Goal: Task Accomplishment & Management: Use online tool/utility

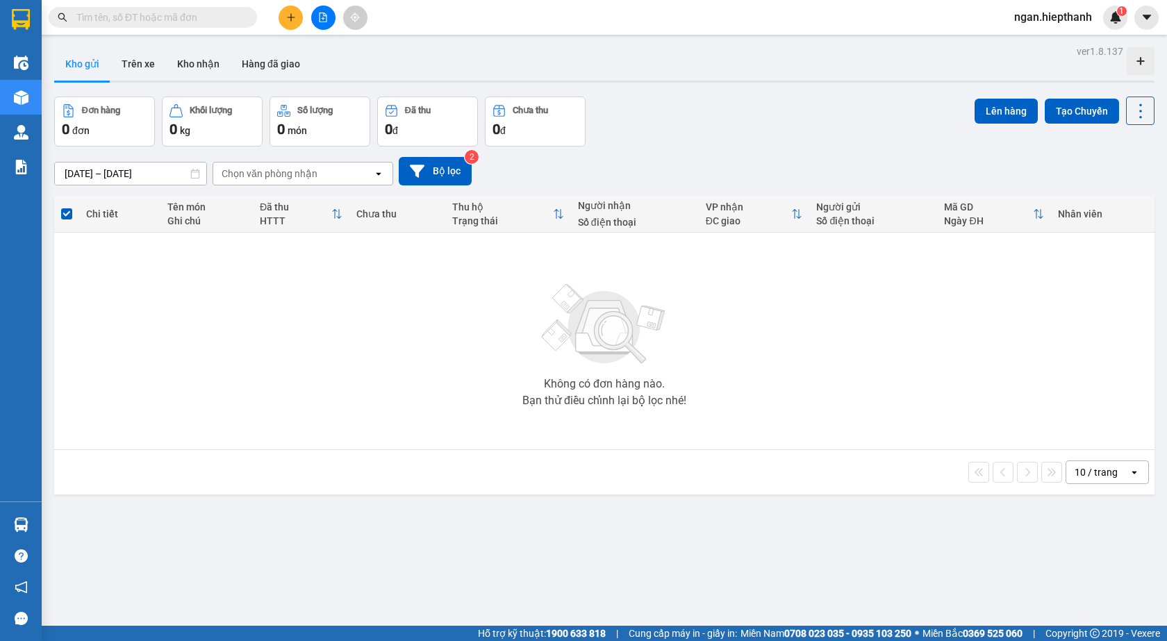
click at [315, 19] on button at bounding box center [323, 18] width 24 height 24
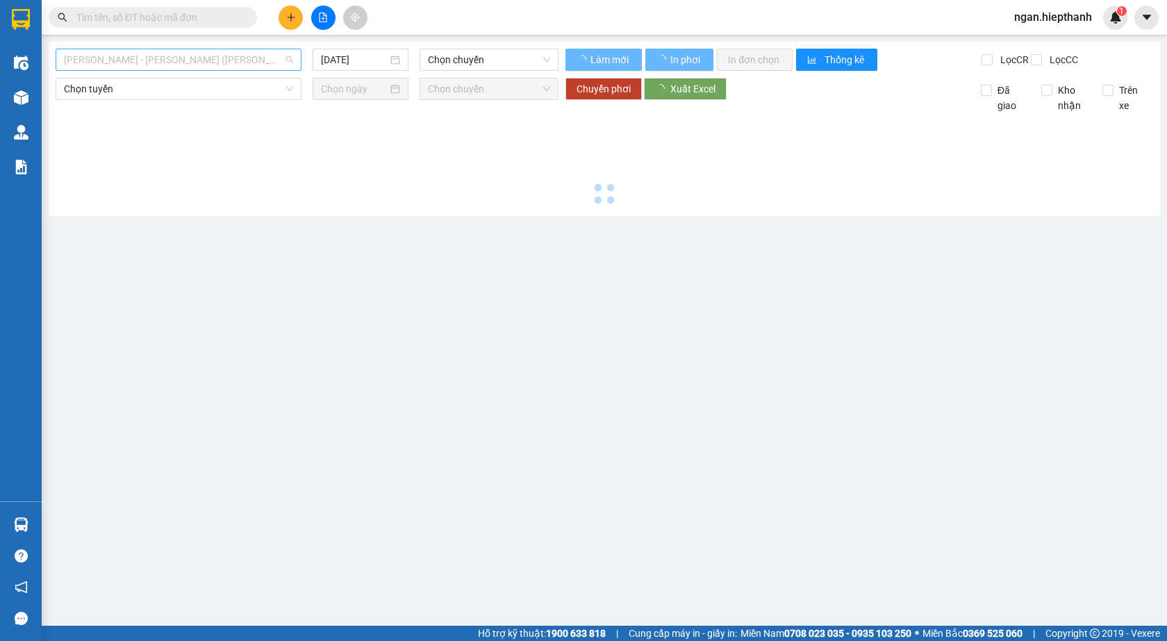
click at [233, 60] on span "[PERSON_NAME] - [PERSON_NAME] ([PERSON_NAME])" at bounding box center [178, 59] width 229 height 21
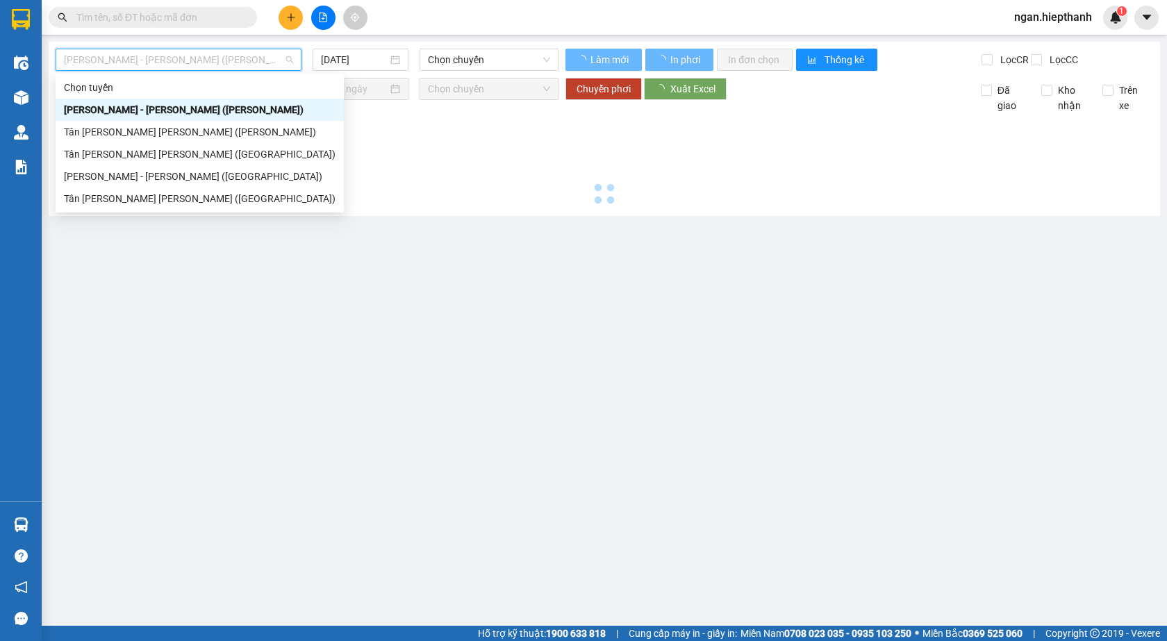
type input "[DATE]"
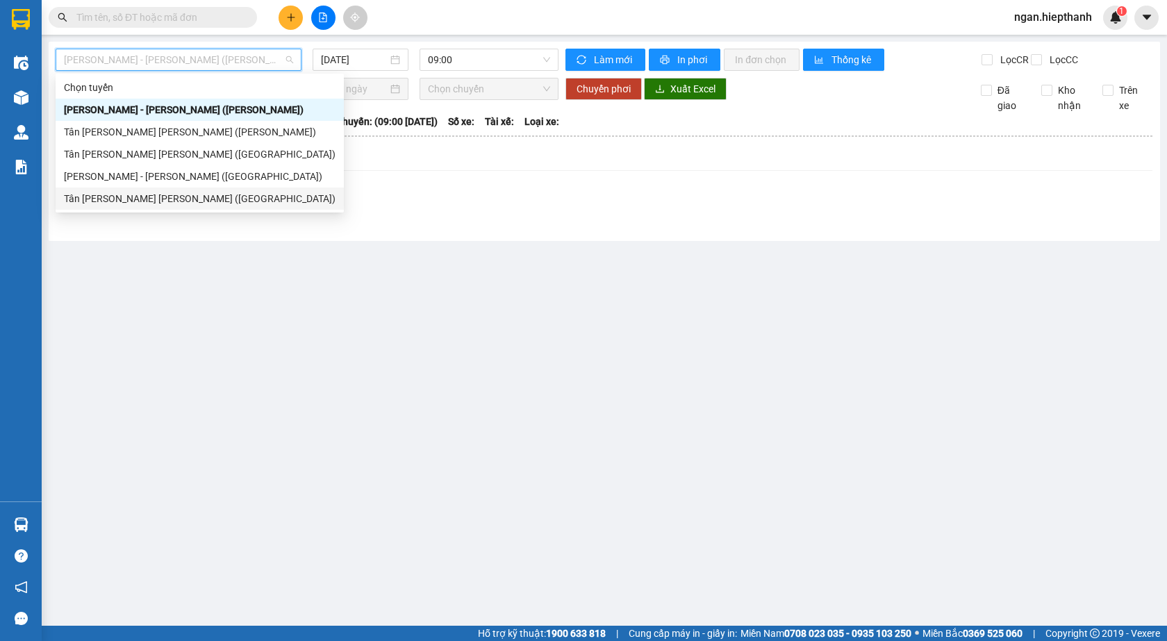
click at [163, 190] on div "Tân [PERSON_NAME] [PERSON_NAME] ([GEOGRAPHIC_DATA])" at bounding box center [200, 199] width 288 height 22
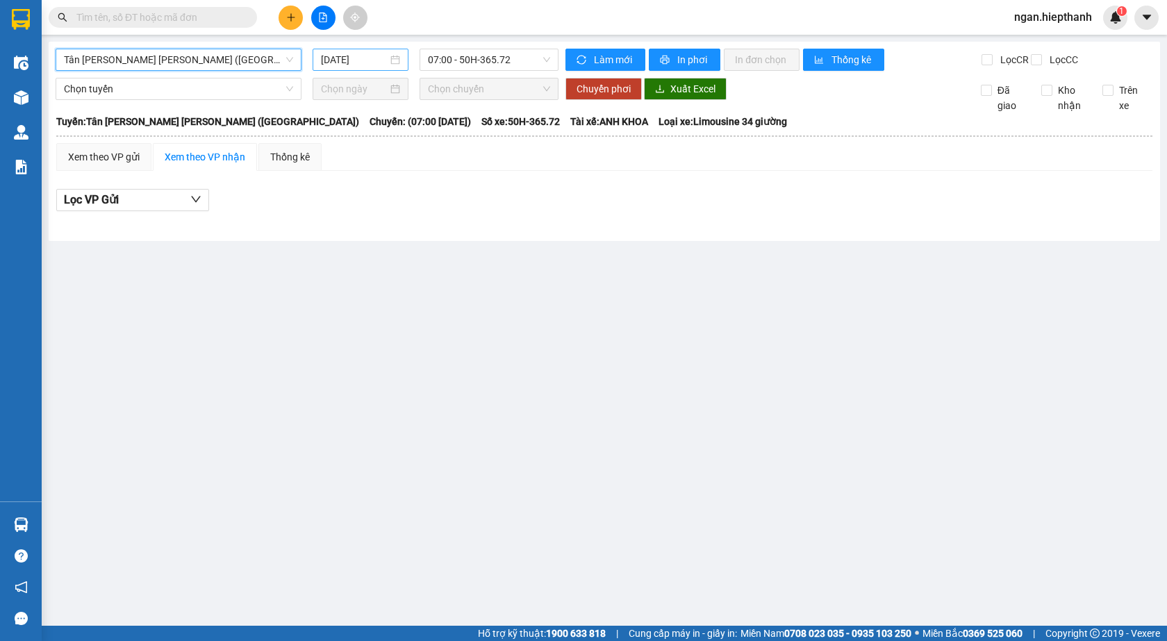
click at [327, 54] on input "[DATE]" at bounding box center [354, 59] width 67 height 15
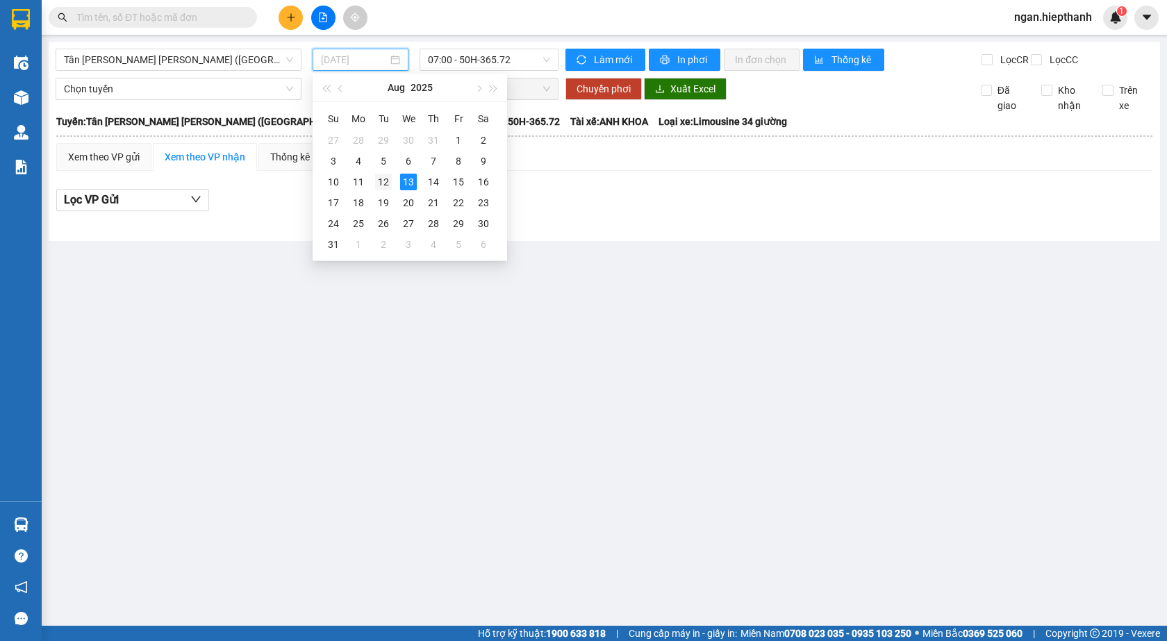
click at [381, 181] on div "12" at bounding box center [383, 182] width 17 height 17
type input "[DATE]"
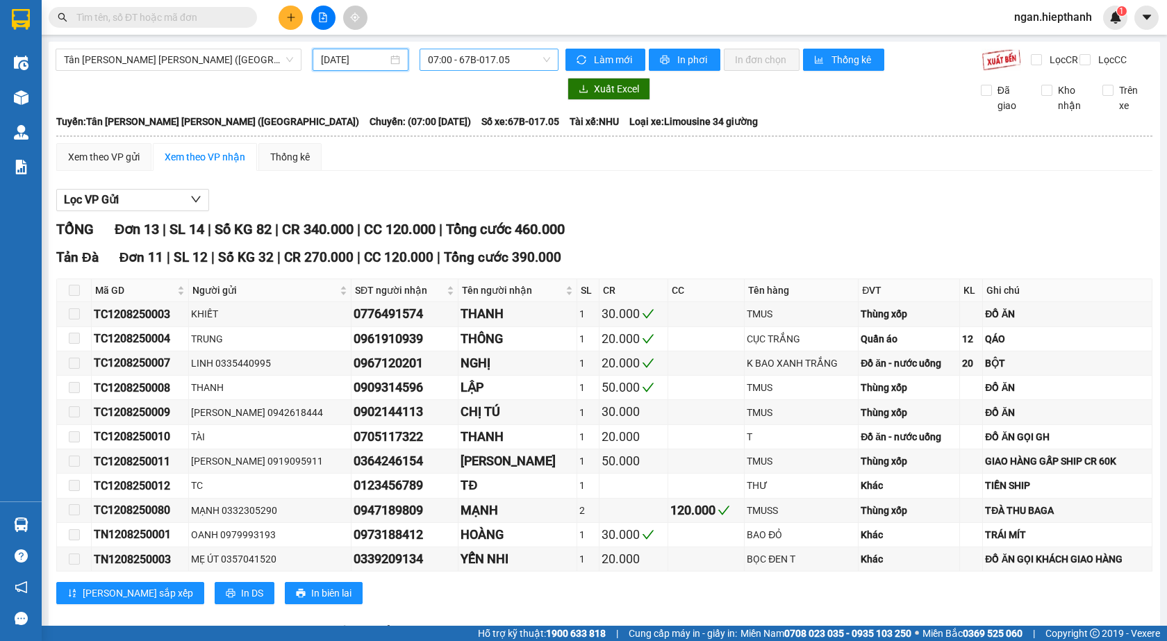
click at [469, 59] on span "07:00 - 67B-017.05" at bounding box center [489, 59] width 122 height 21
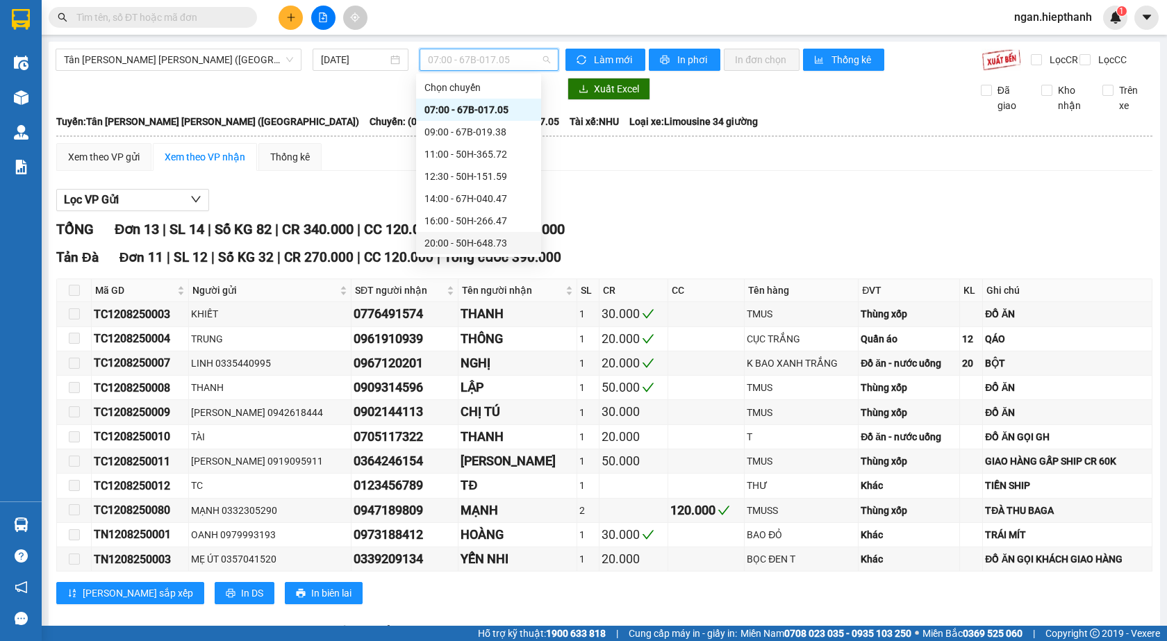
drag, startPoint x: 459, startPoint y: 240, endPoint x: 600, endPoint y: 237, distance: 141.1
click at [459, 240] on div "20:00 - 50H-648.73" at bounding box center [479, 243] width 108 height 15
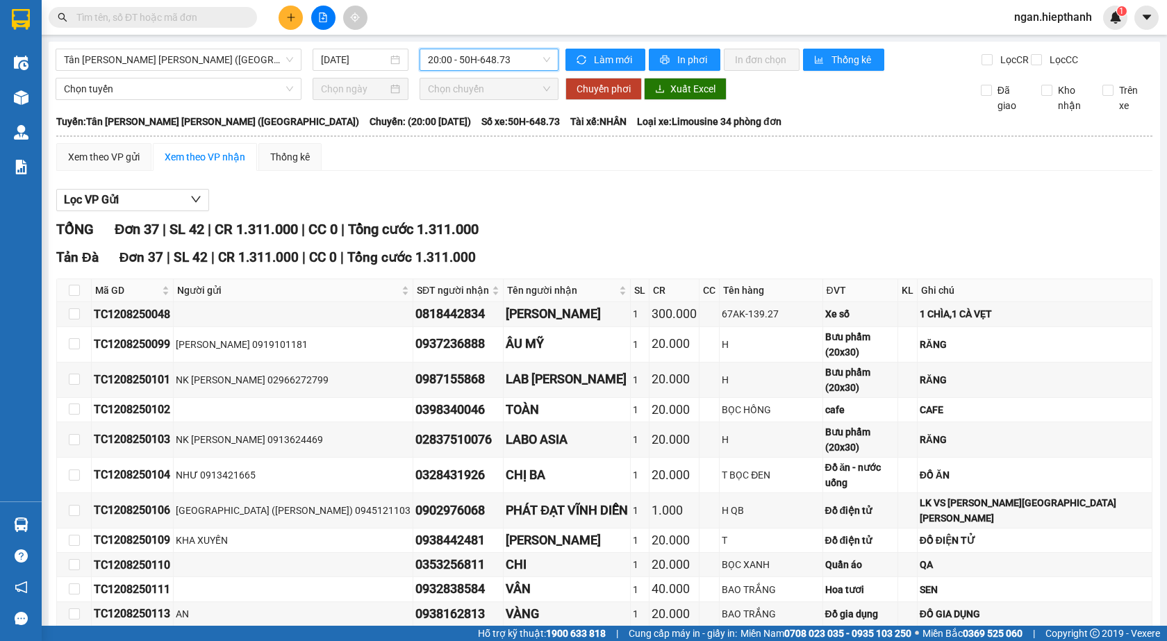
click at [479, 66] on span "20:00 - 50H-648.73" at bounding box center [489, 59] width 122 height 21
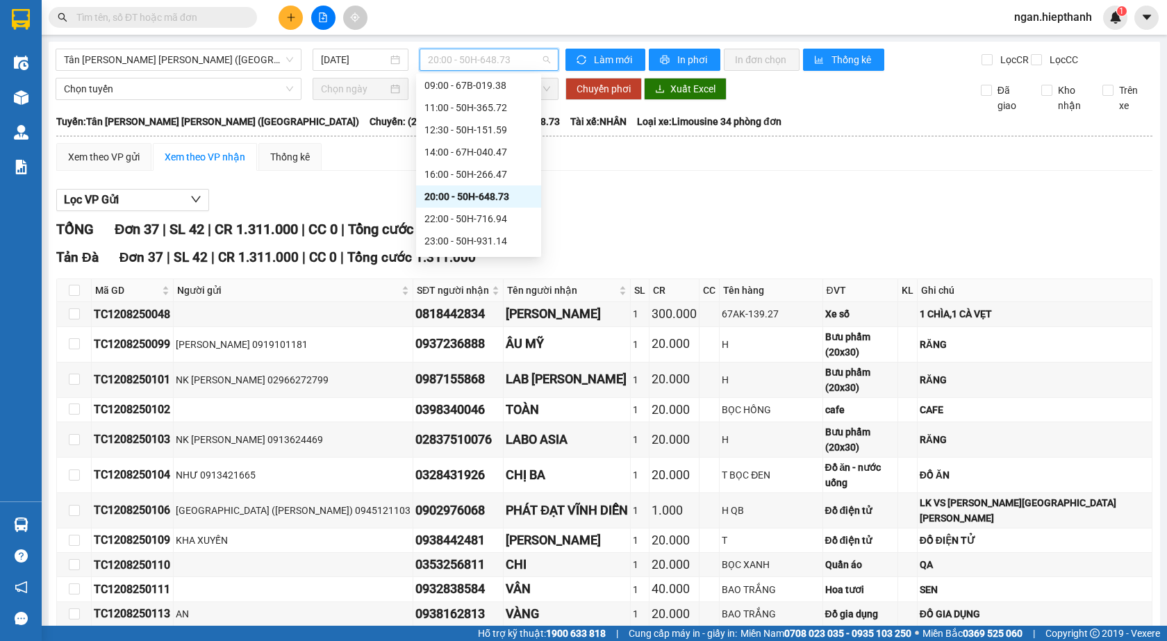
scroll to position [89, 0]
click at [460, 174] on div "22:00 - 50H-716.94" at bounding box center [479, 176] width 108 height 15
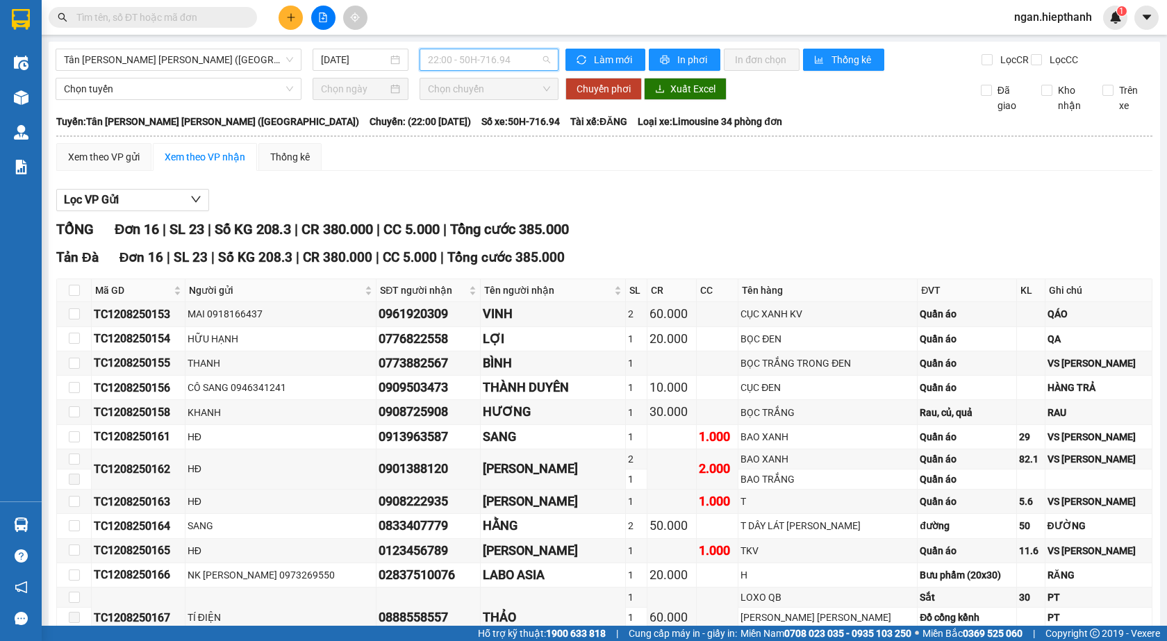
drag, startPoint x: 505, startPoint y: 60, endPoint x: 471, endPoint y: 152, distance: 98.5
click at [502, 65] on span "22:00 - 50H-716.94" at bounding box center [489, 59] width 122 height 21
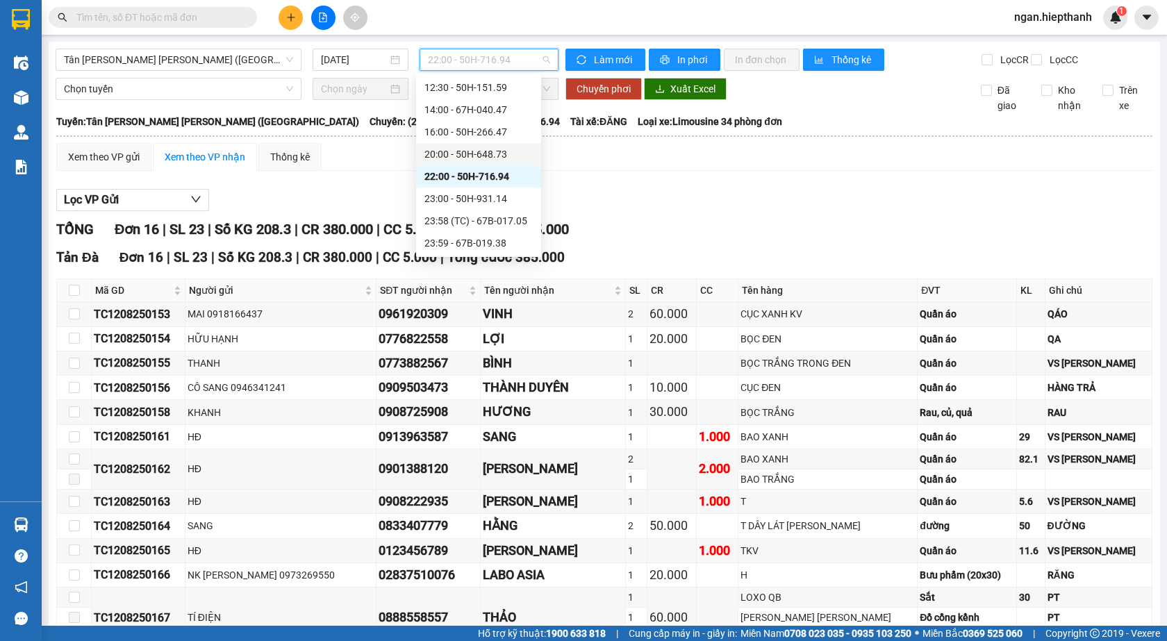
click at [476, 154] on div "20:00 - 50H-648.73" at bounding box center [479, 154] width 108 height 15
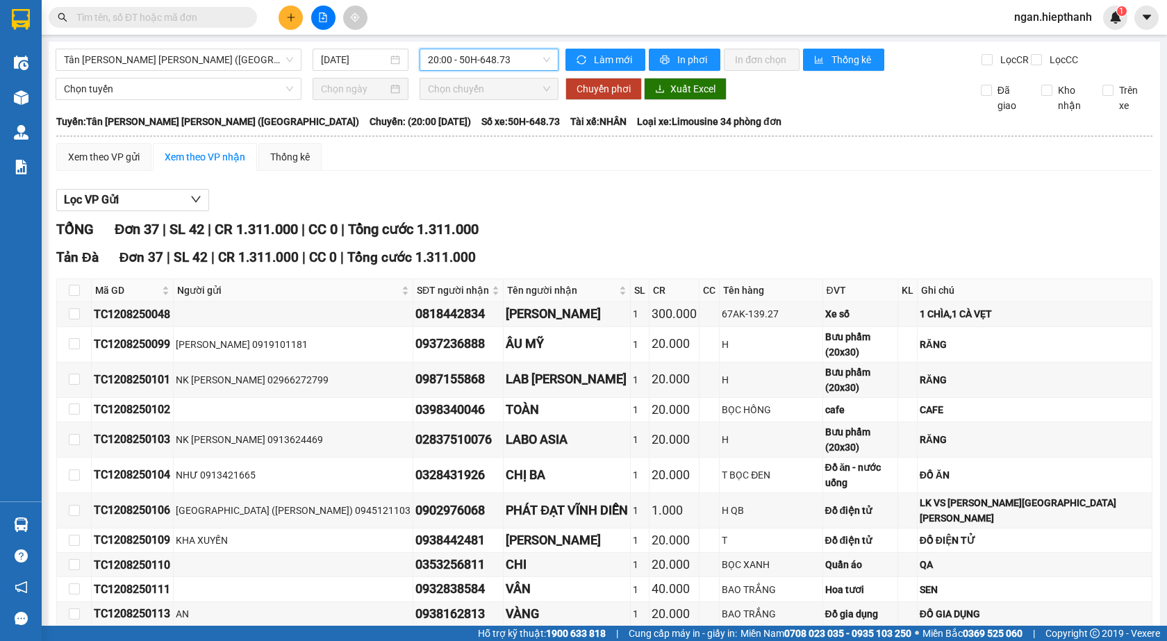
click at [491, 64] on span "20:00 - 50H-648.73" at bounding box center [489, 59] width 122 height 21
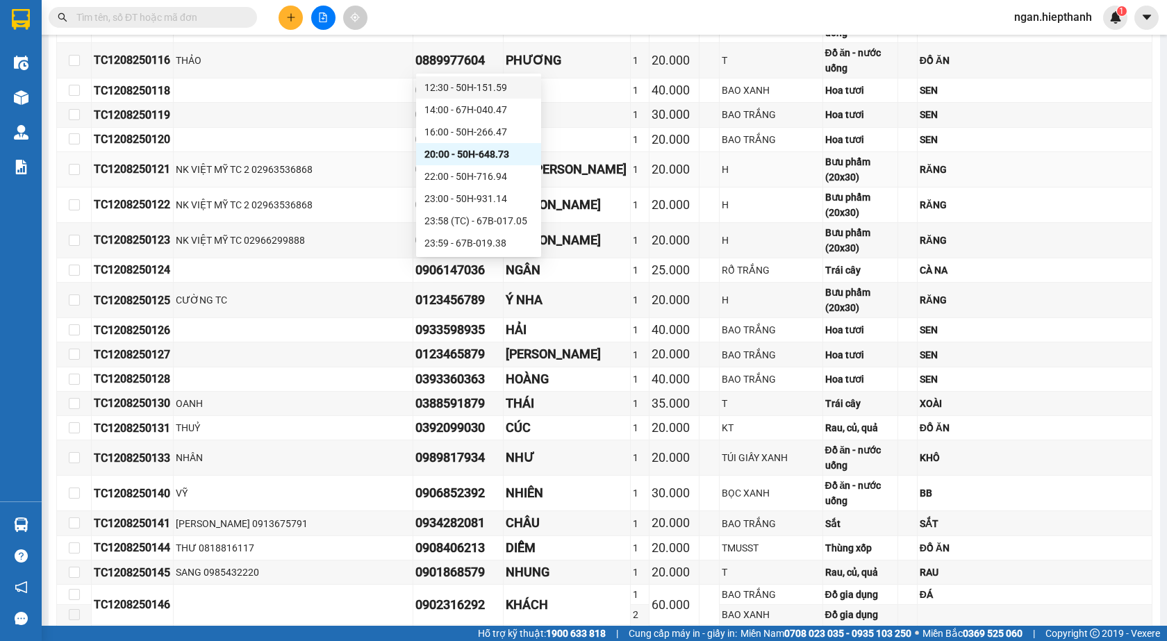
scroll to position [682, 0]
